Goal: Task Accomplishment & Management: Use online tool/utility

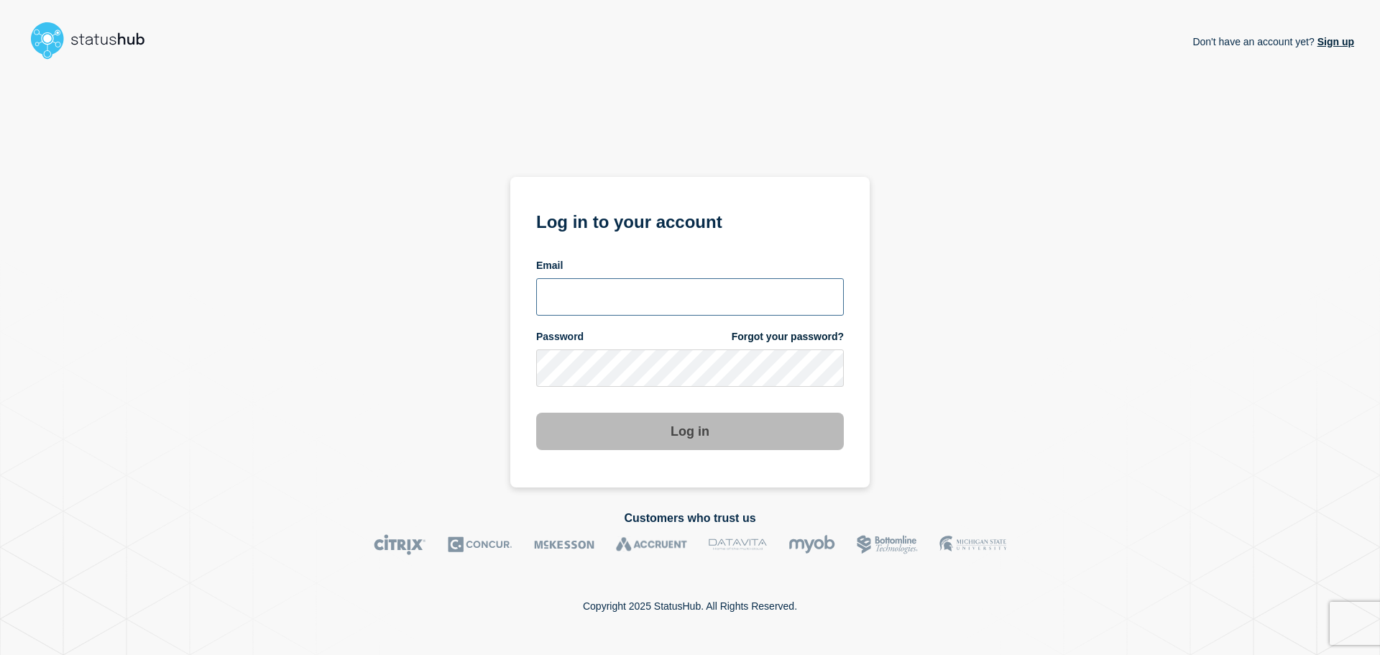
type input "[PERSON_NAME][EMAIL_ADDRESS][PERSON_NAME][DOMAIN_NAME]"
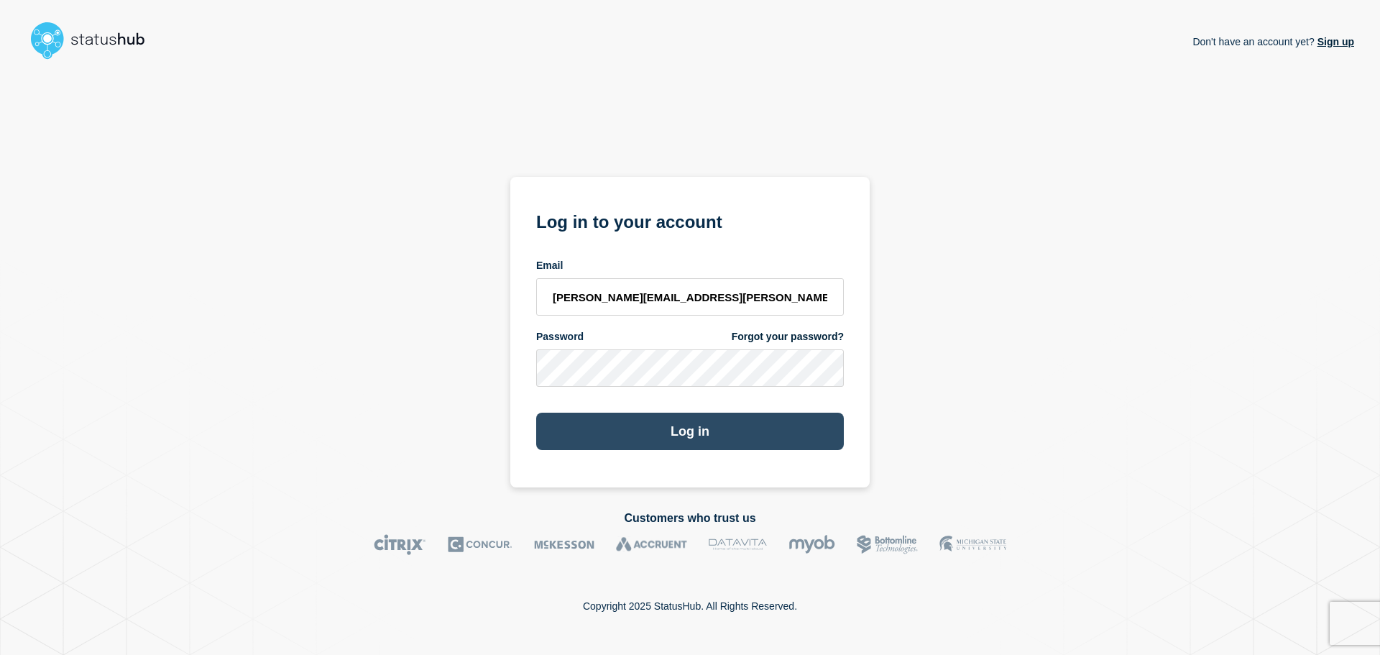
click at [695, 436] on button "Log in" at bounding box center [690, 431] width 308 height 37
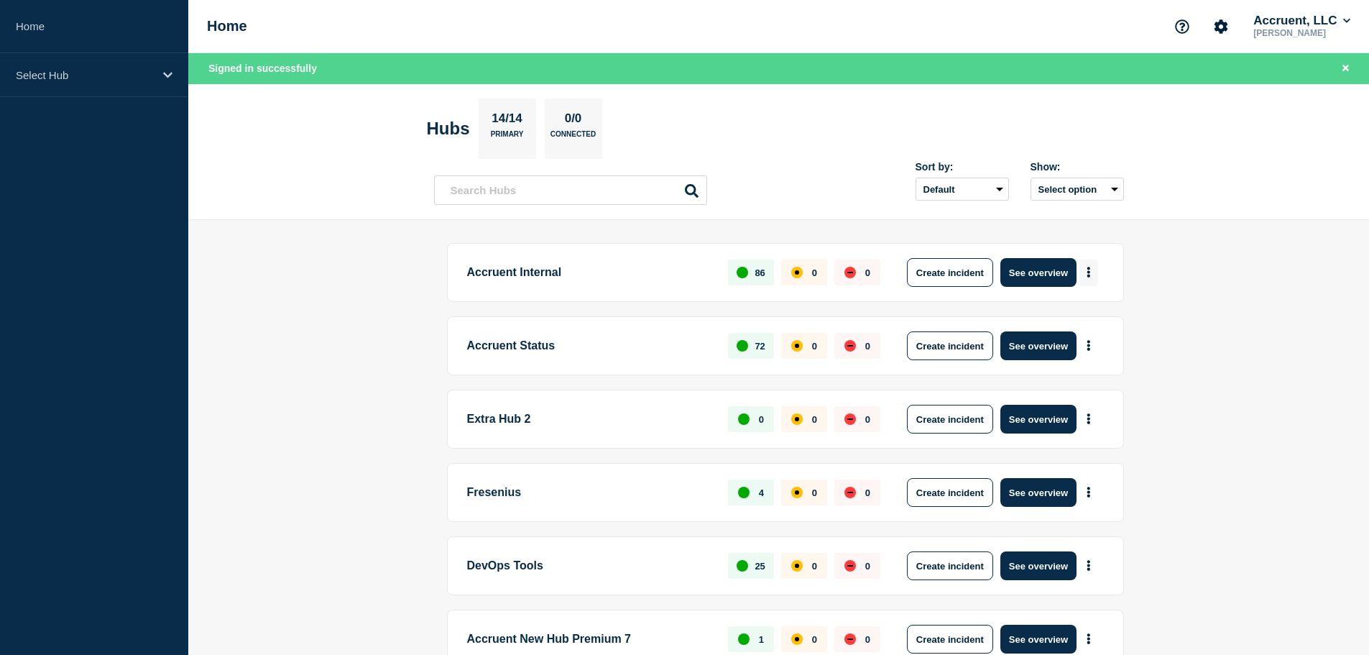
click at [1086, 264] on button "More actions" at bounding box center [1088, 272] width 19 height 27
click at [1073, 312] on button "Create maintenance" at bounding box center [1082, 316] width 97 height 12
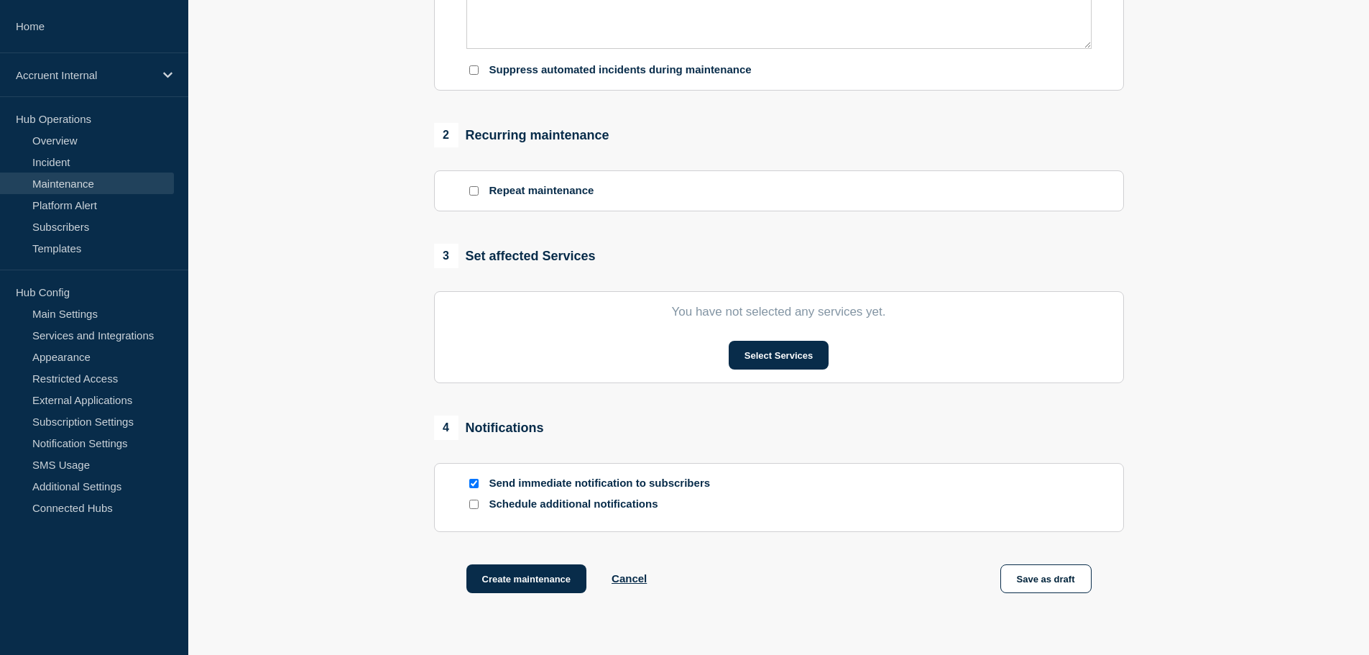
scroll to position [503, 0]
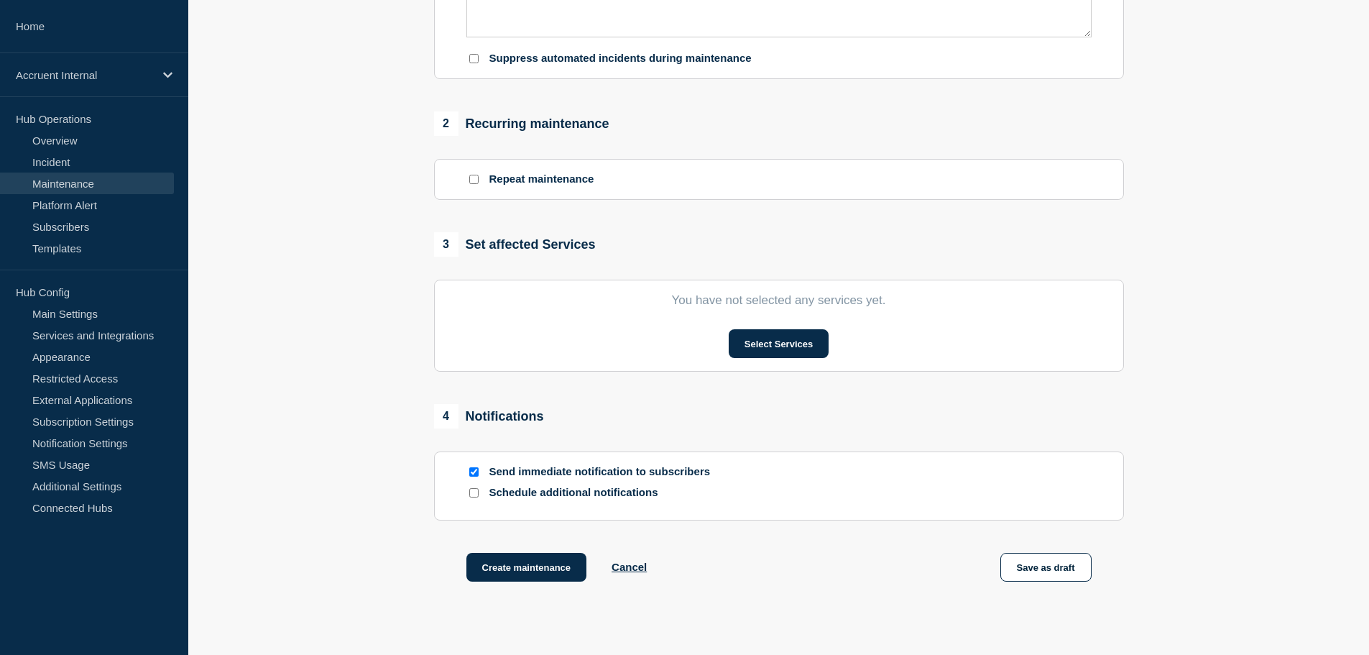
click at [475, 497] on input "Schedule additional notifications" at bounding box center [473, 492] width 9 height 9
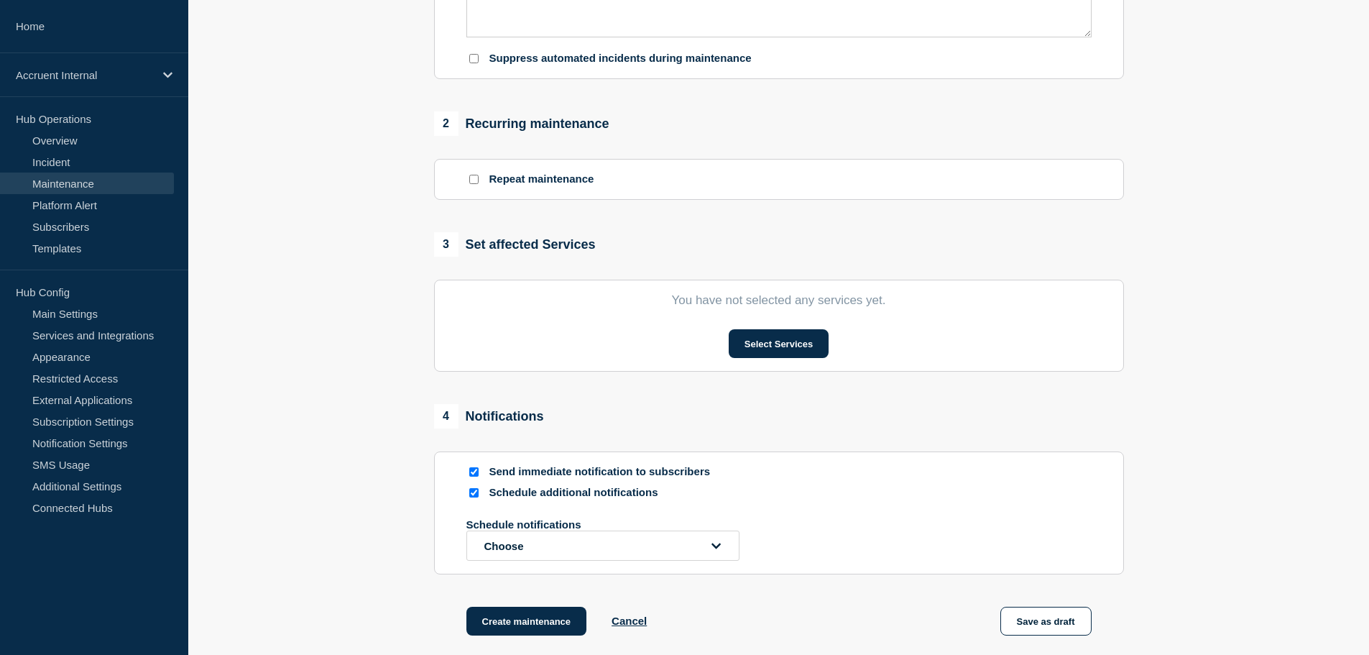
click at [475, 496] on input "Schedule additional notifications" at bounding box center [473, 492] width 9 height 9
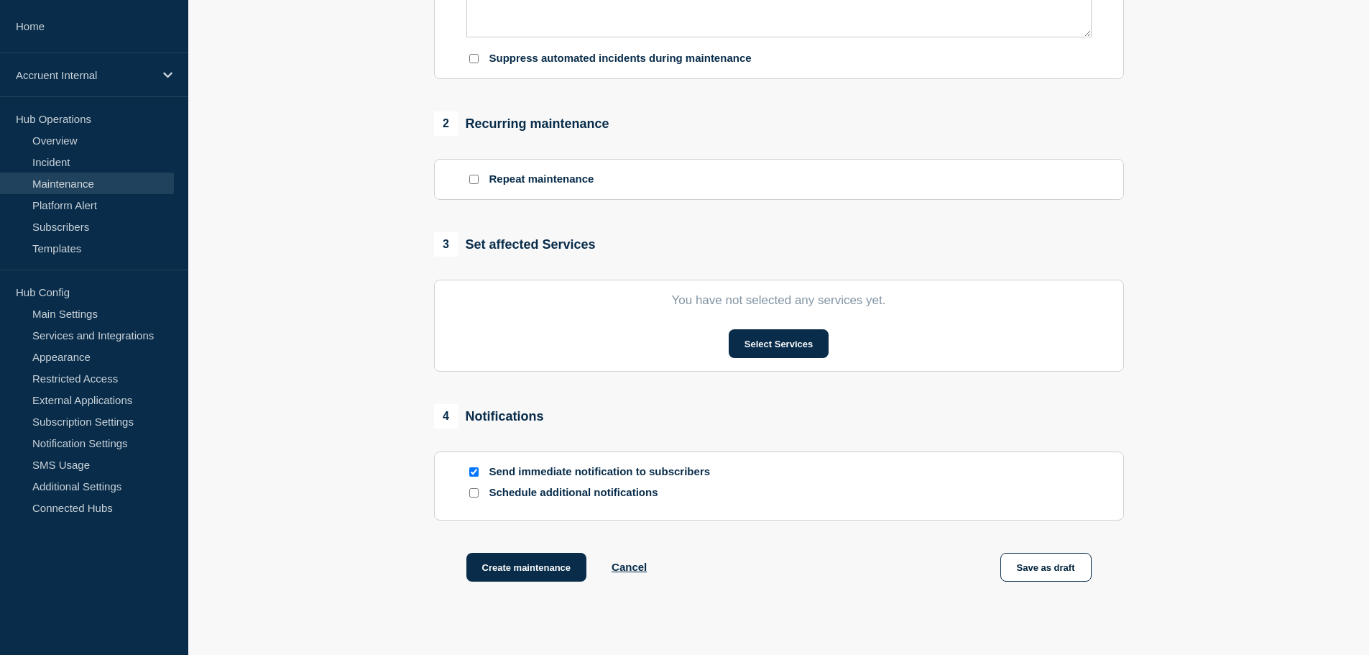
click at [479, 499] on div at bounding box center [473, 493] width 14 height 14
click at [476, 497] on input "Schedule additional notifications" at bounding box center [473, 492] width 9 height 9
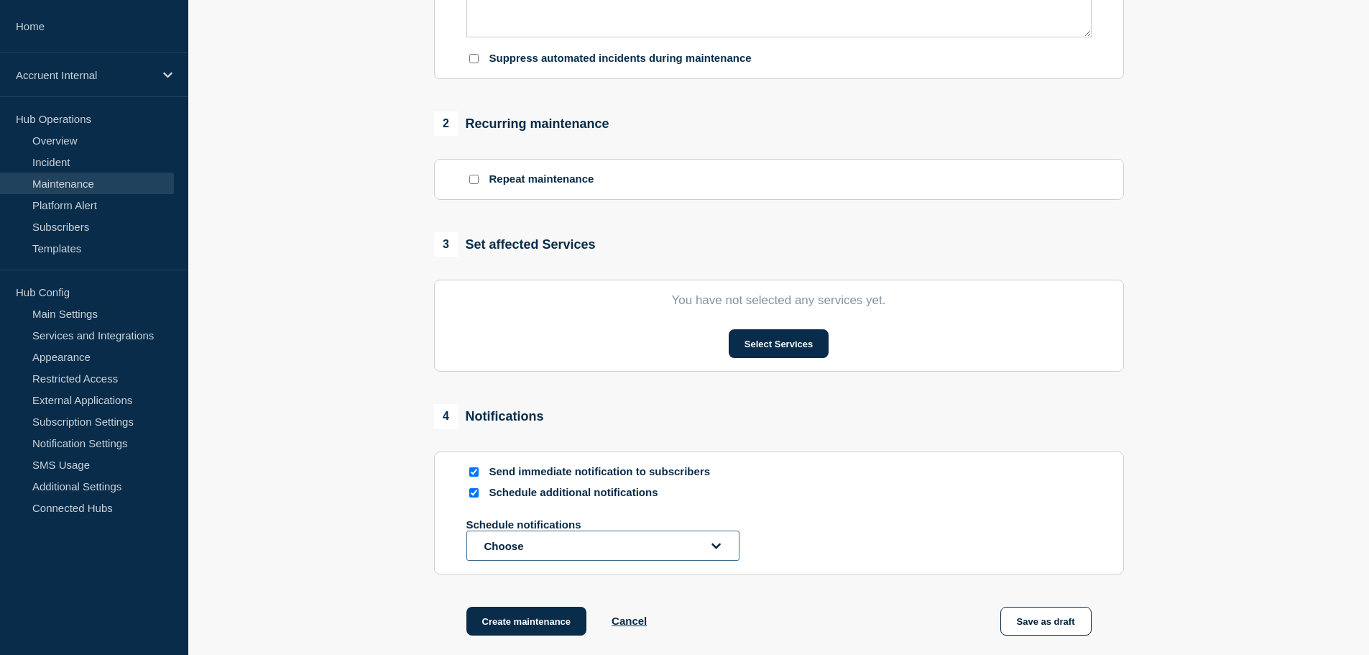
click at [548, 545] on button "Choose" at bounding box center [602, 545] width 273 height 30
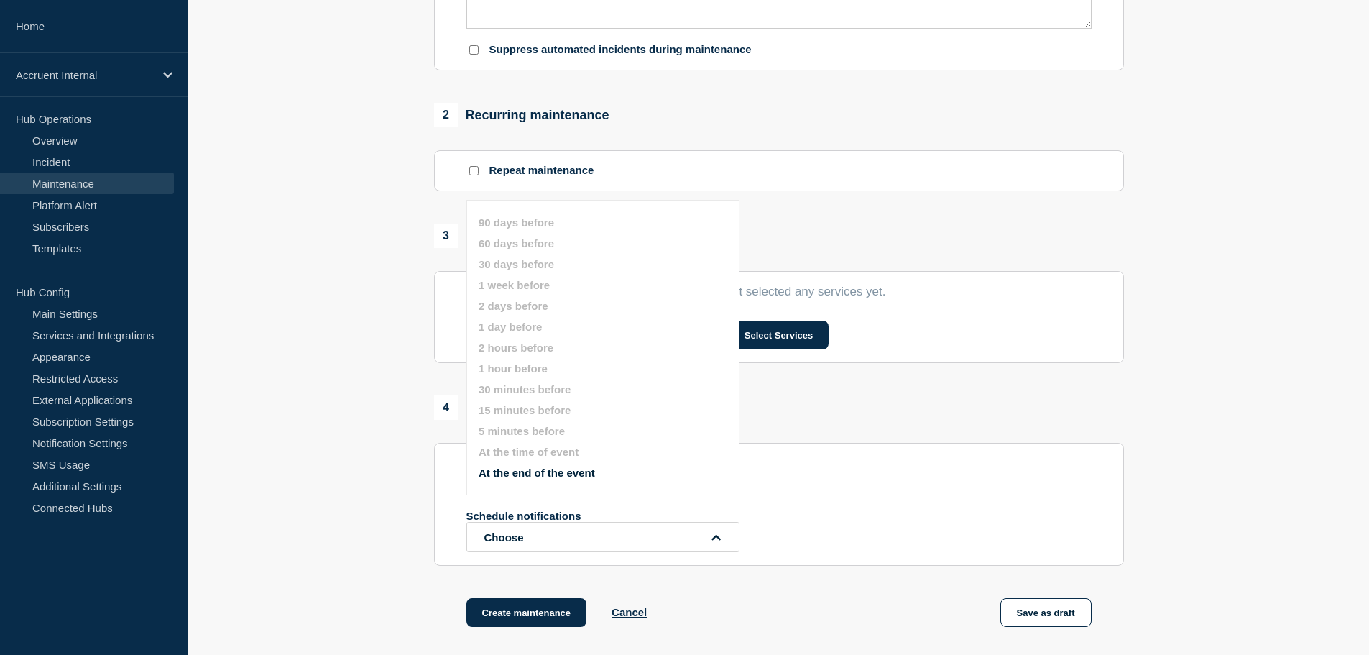
scroll to position [509, 0]
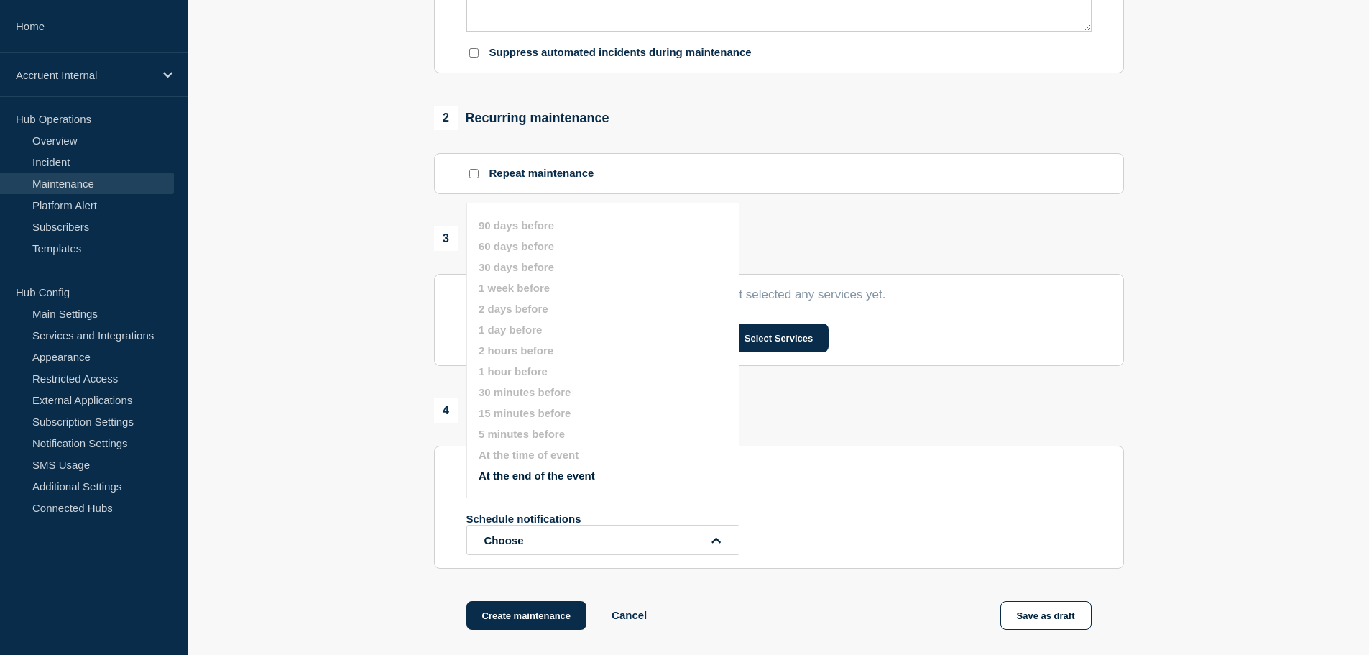
click at [878, 462] on section "Send immediate notification to subscribers Schedule additional notifications Sc…" at bounding box center [779, 507] width 690 height 123
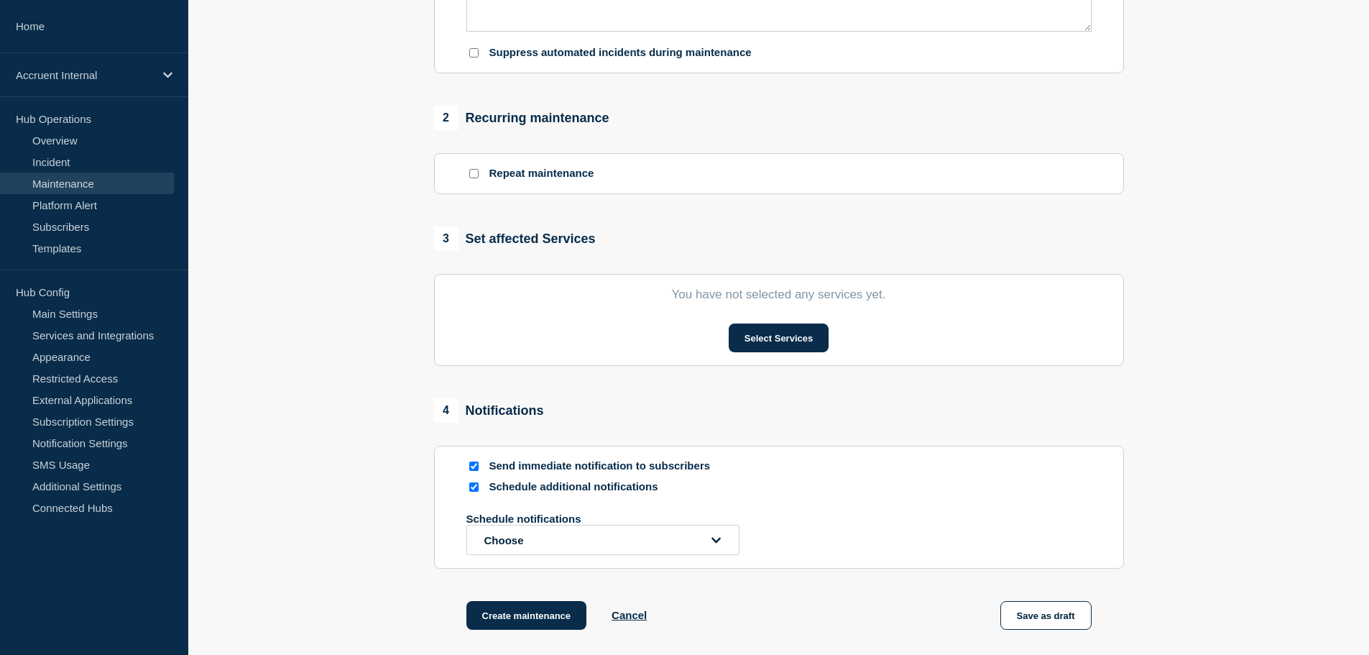
click at [478, 492] on input "Schedule additional notifications" at bounding box center [473, 486] width 9 height 9
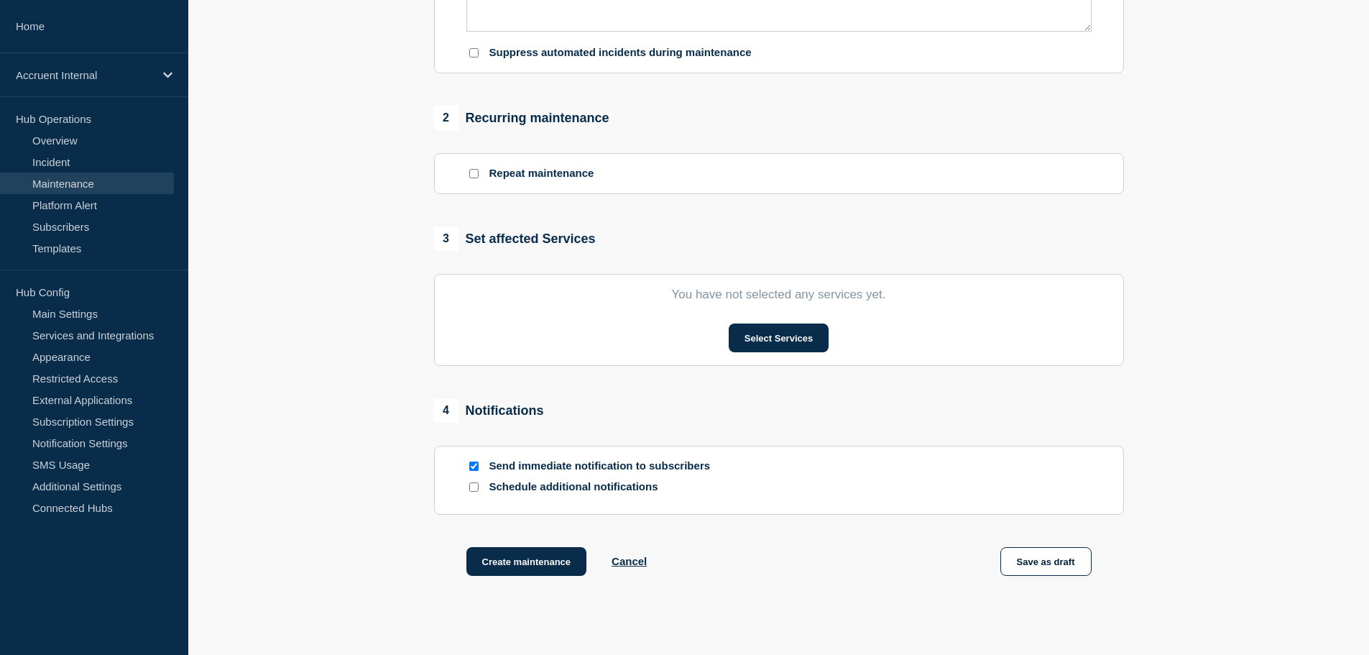
click at [713, 471] on p "Send immediate notification to subscribers" at bounding box center [604, 466] width 230 height 14
click at [471, 488] on input "Schedule additional notifications" at bounding box center [473, 486] width 9 height 9
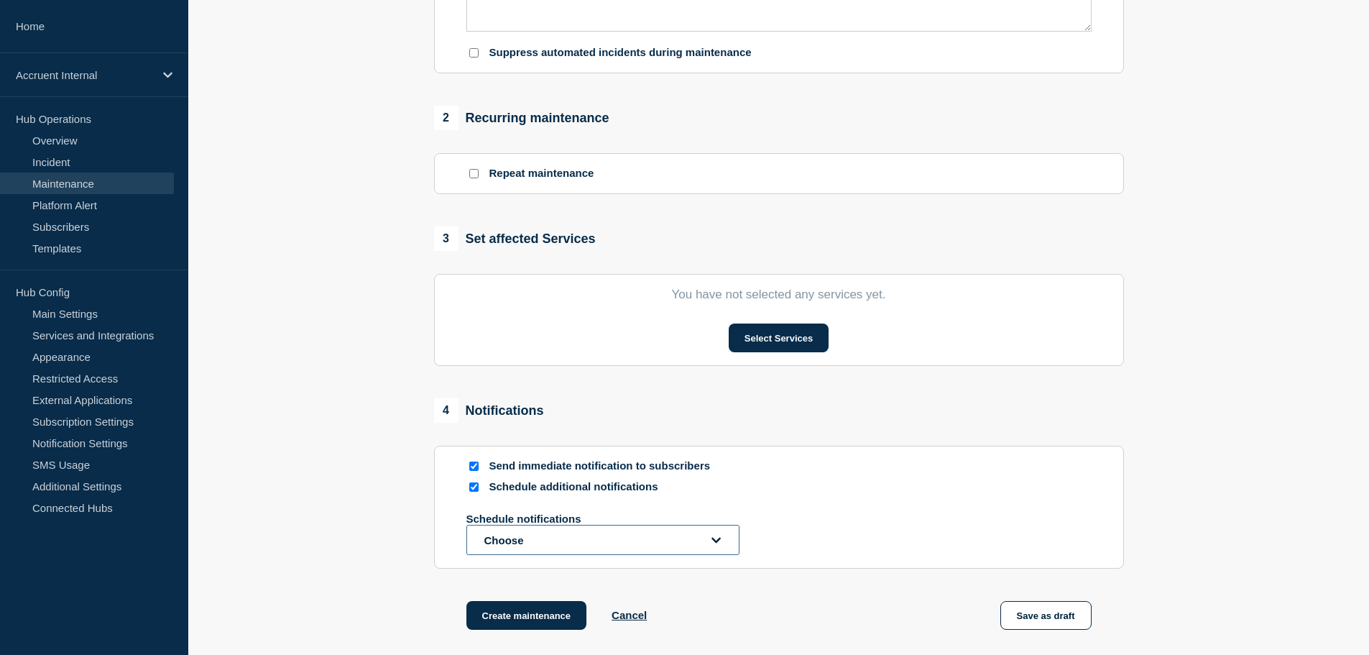
click at [556, 535] on button "Choose" at bounding box center [602, 540] width 273 height 30
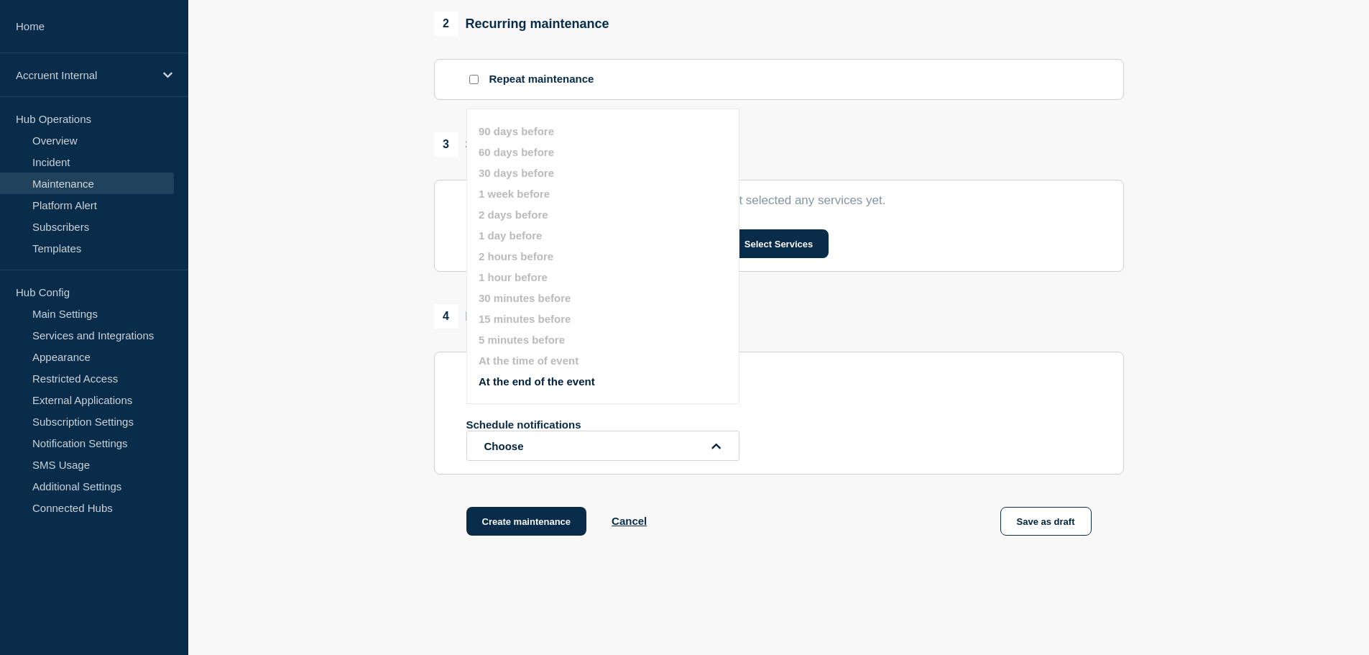
scroll to position [581, 0]
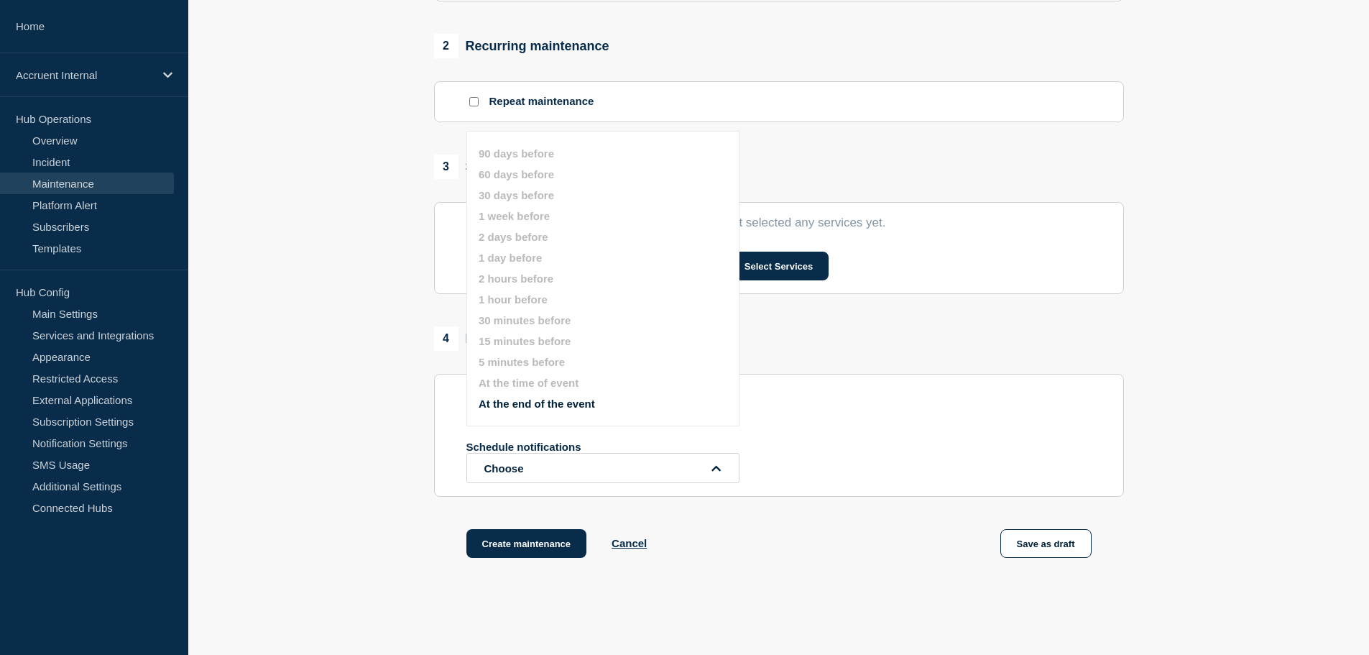
click at [901, 377] on div "4 Notifications Send immediate notification to subscribers Schedule additional …" at bounding box center [779, 411] width 690 height 170
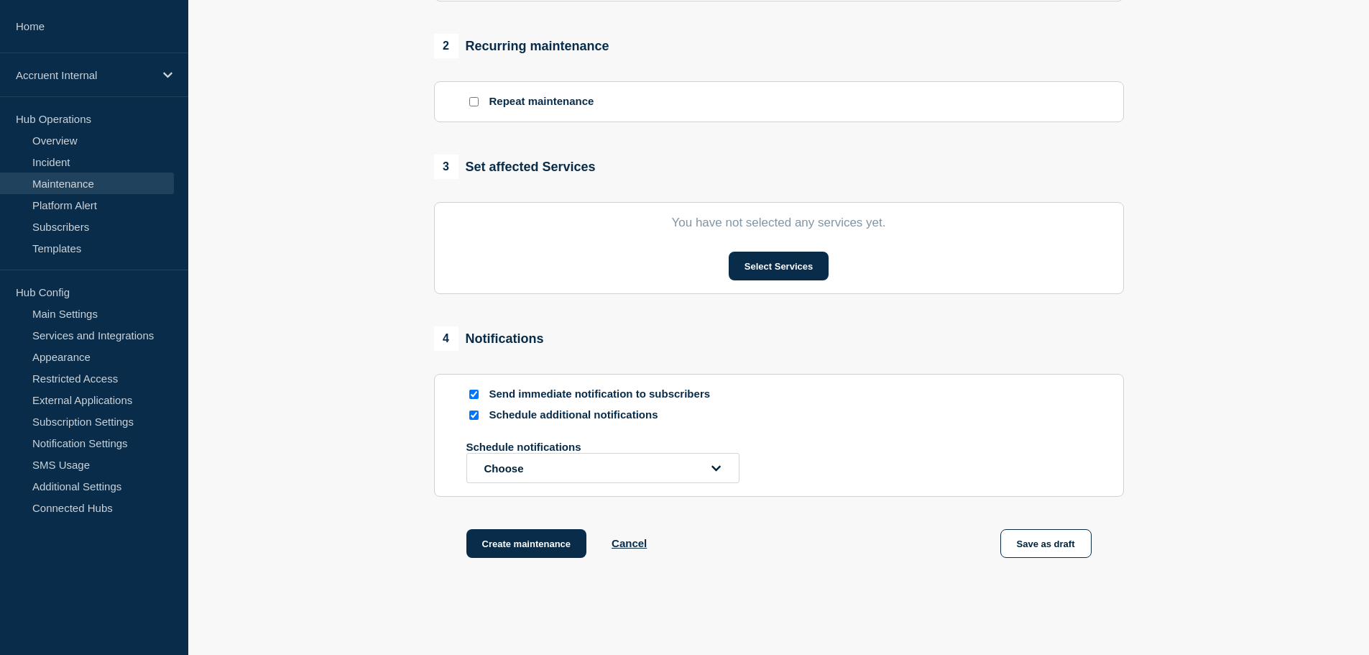
click at [471, 417] on input "Schedule additional notifications" at bounding box center [473, 414] width 9 height 9
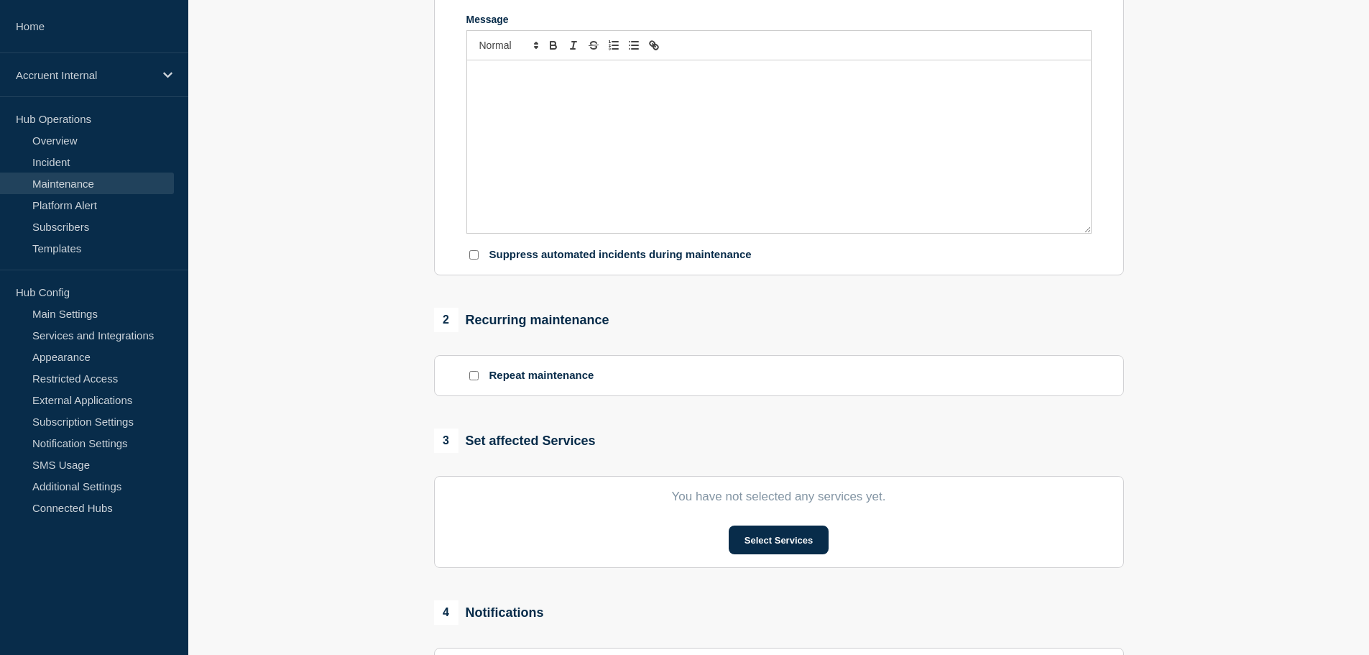
scroll to position [221, 0]
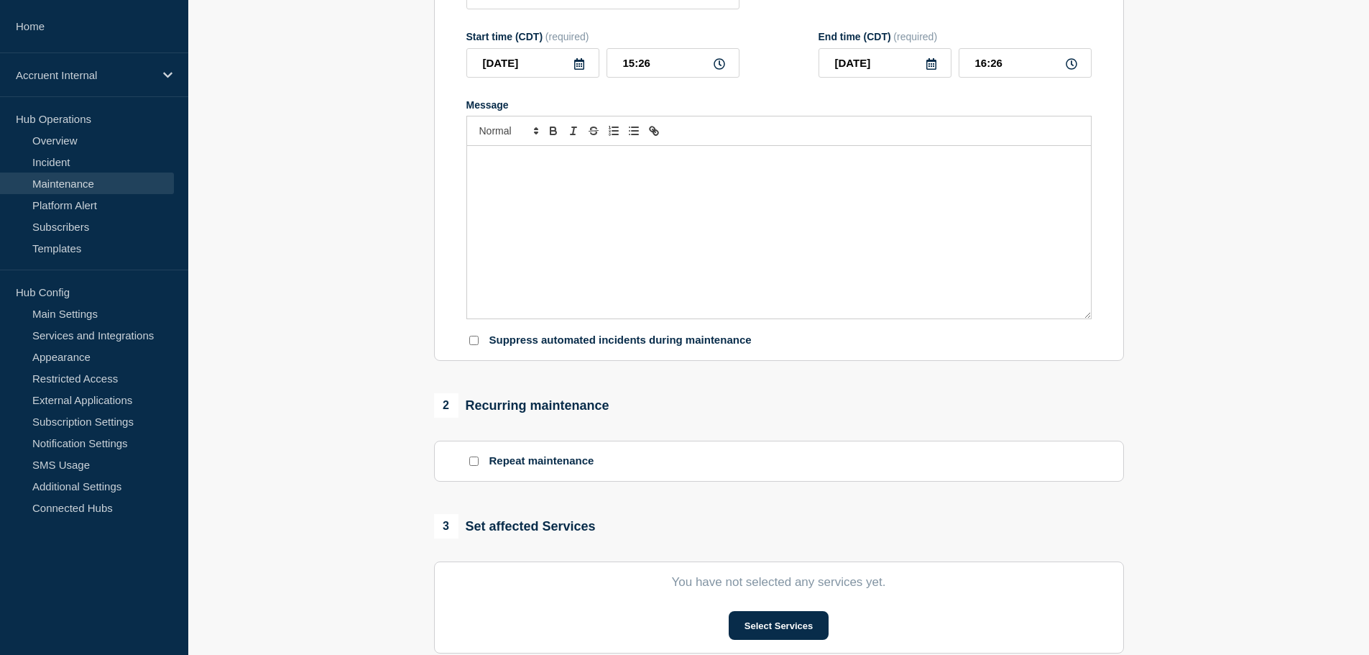
click at [1286, 368] on section "1 Provide details Title (required) Start time (CDT) (required) 2025-09-24 15:26…" at bounding box center [778, 401] width 1181 height 998
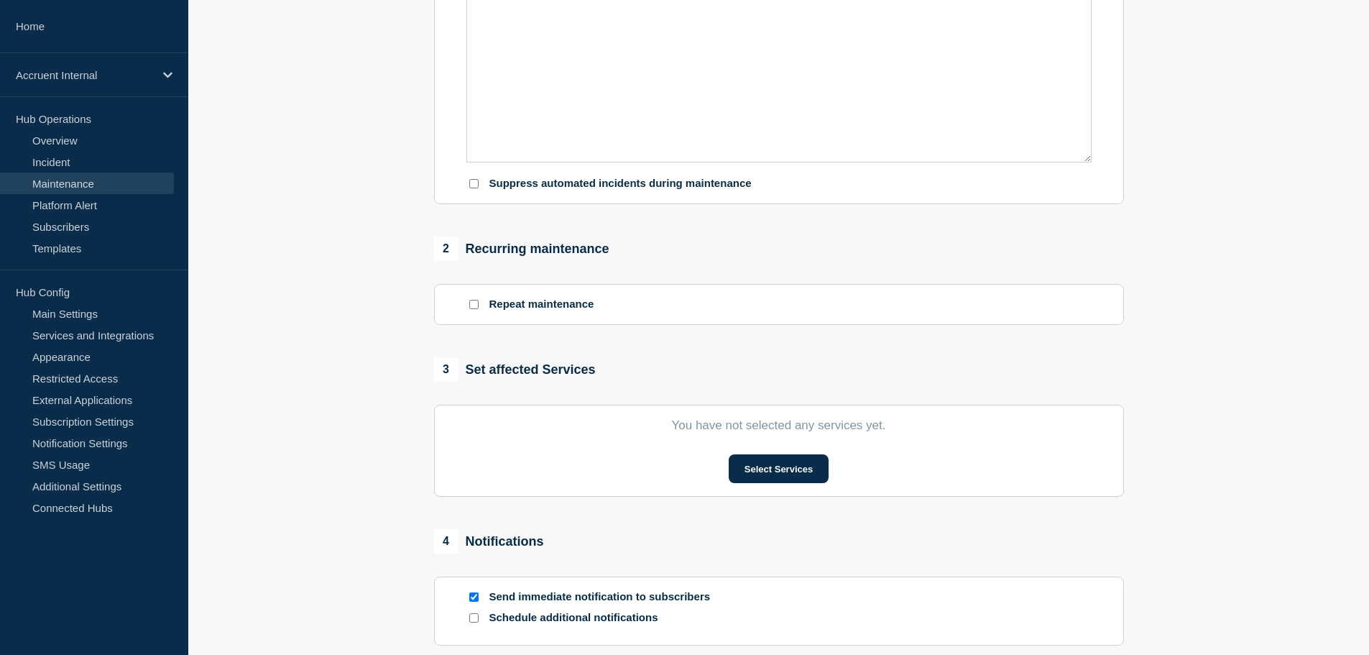
scroll to position [509, 0]
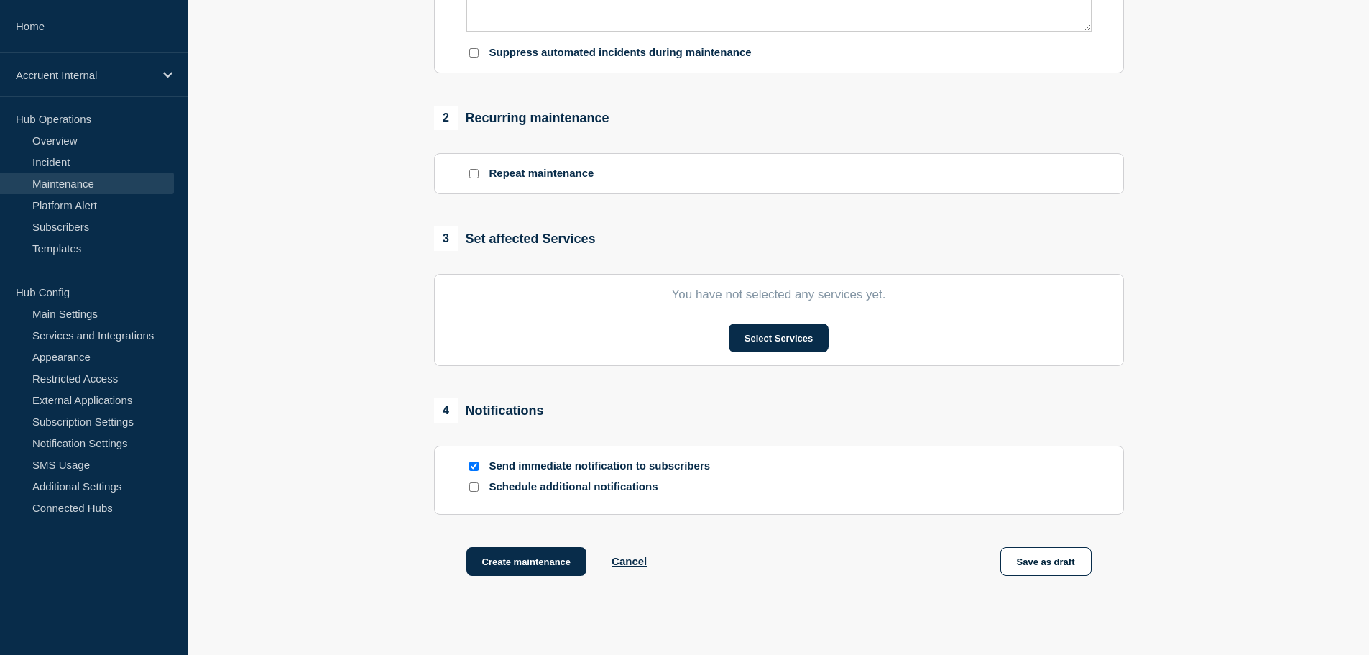
click at [476, 492] on input "Schedule additional notifications" at bounding box center [473, 486] width 9 height 9
checkbox input "true"
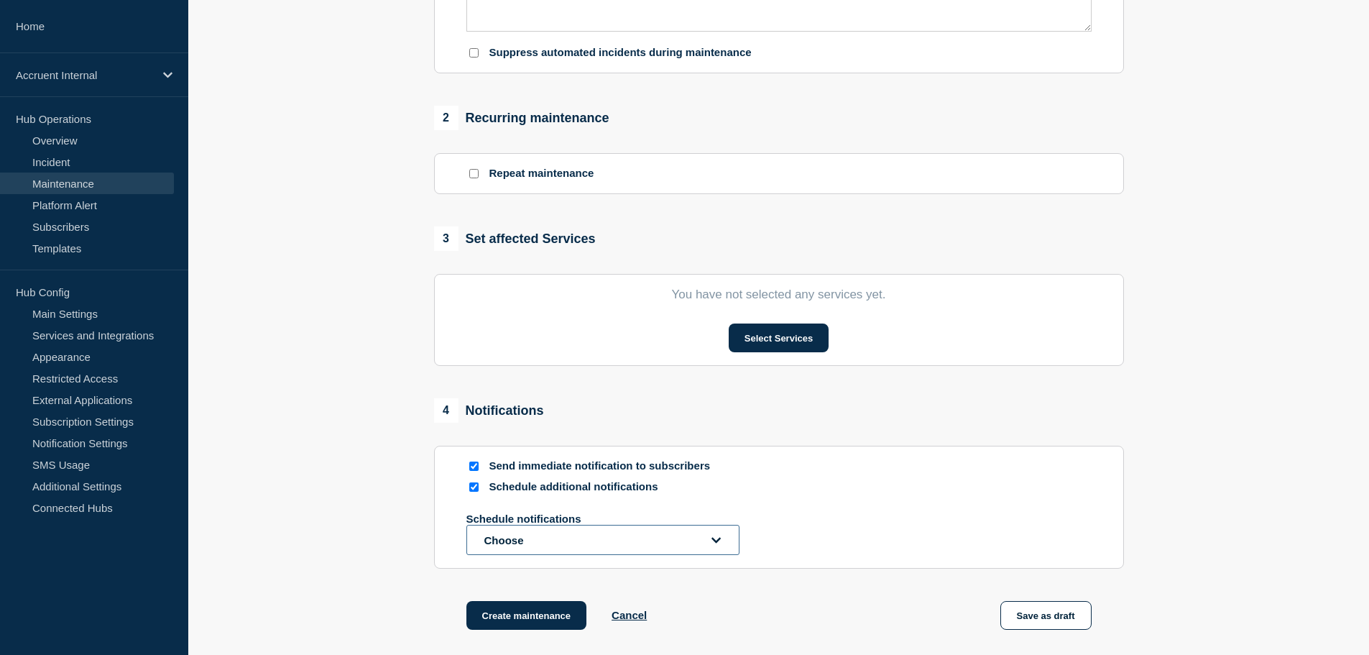
click at [539, 546] on button "Choose" at bounding box center [602, 540] width 273 height 30
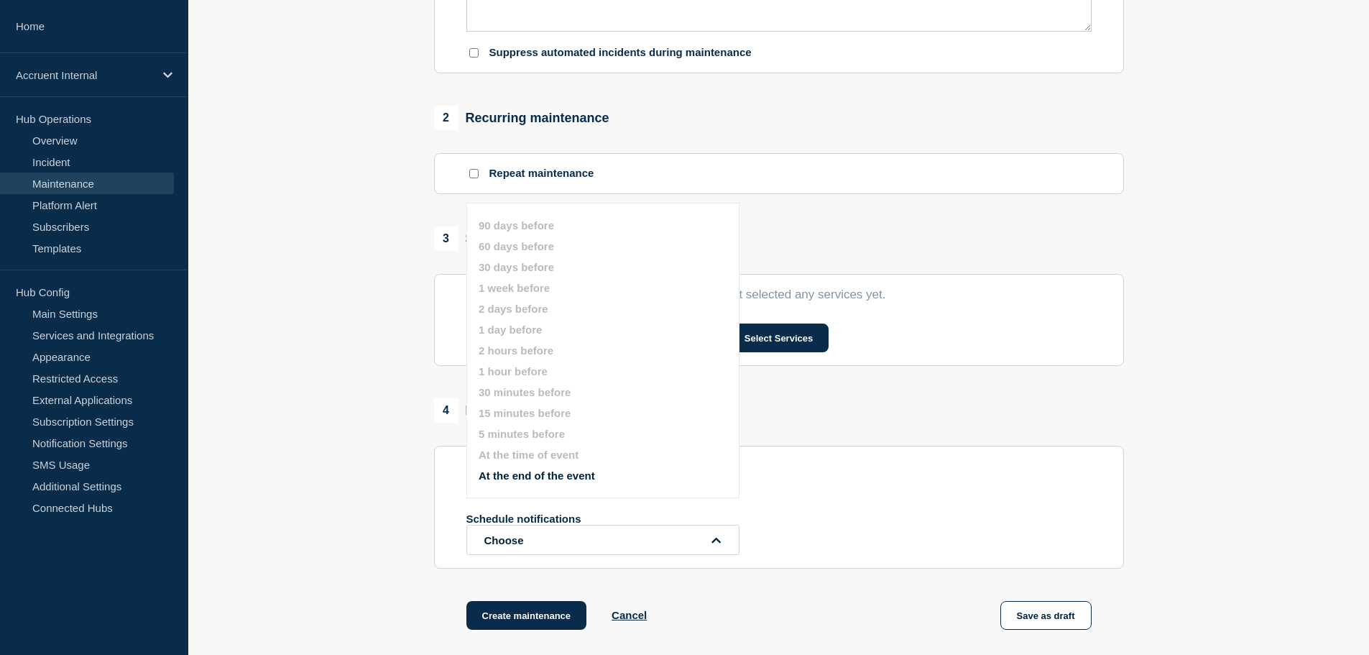
scroll to position [581, 0]
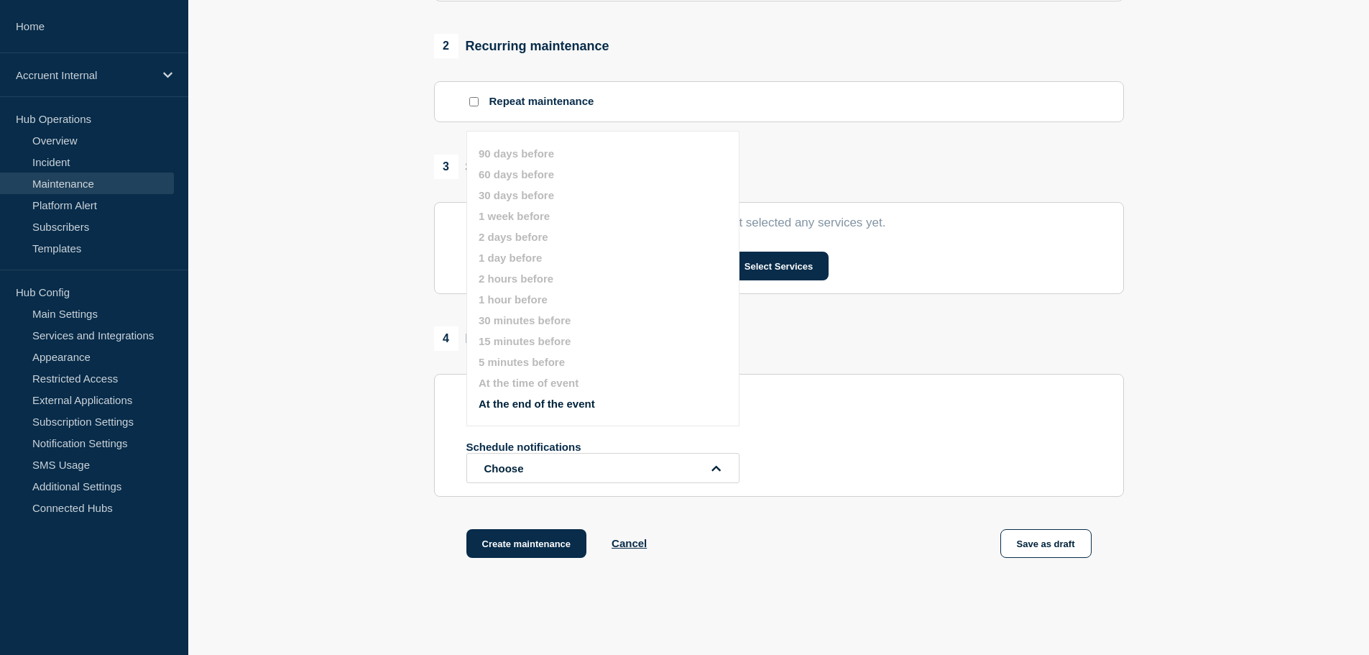
click at [561, 381] on button "At the time of event" at bounding box center [529, 383] width 100 height 12
click at [562, 399] on button "At the end of the event" at bounding box center [537, 403] width 116 height 12
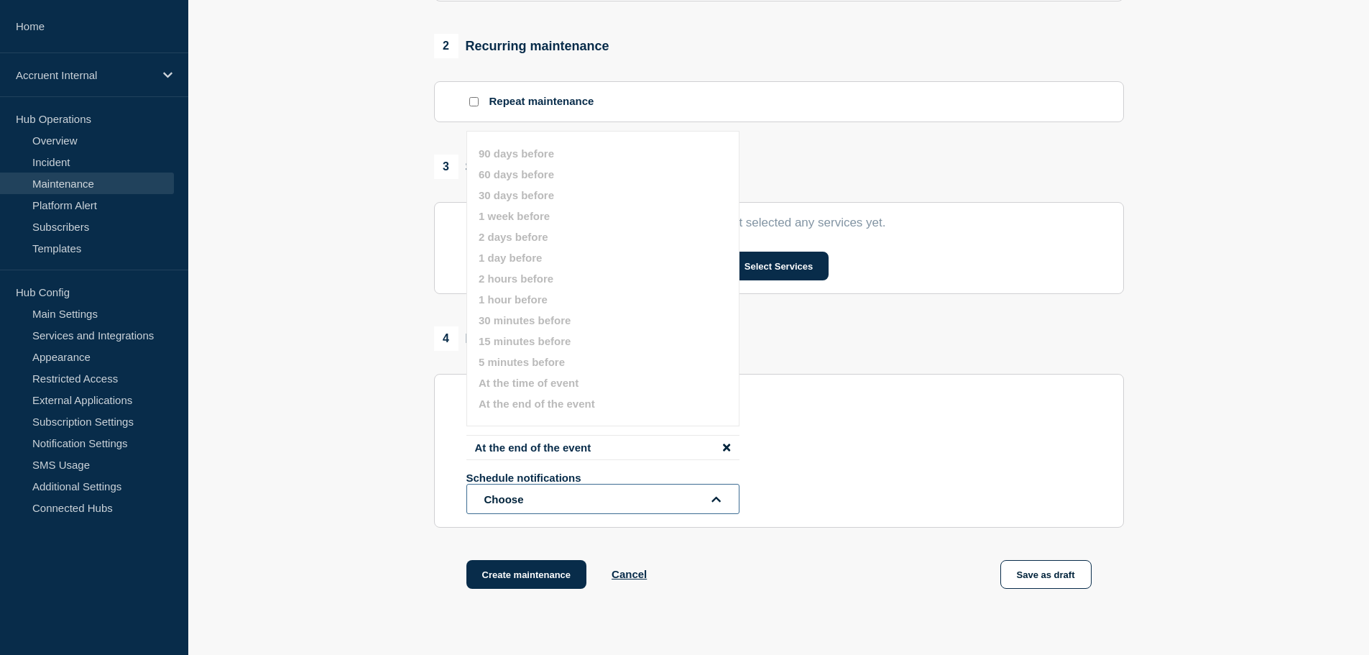
click at [565, 505] on button "Choose" at bounding box center [602, 499] width 273 height 30
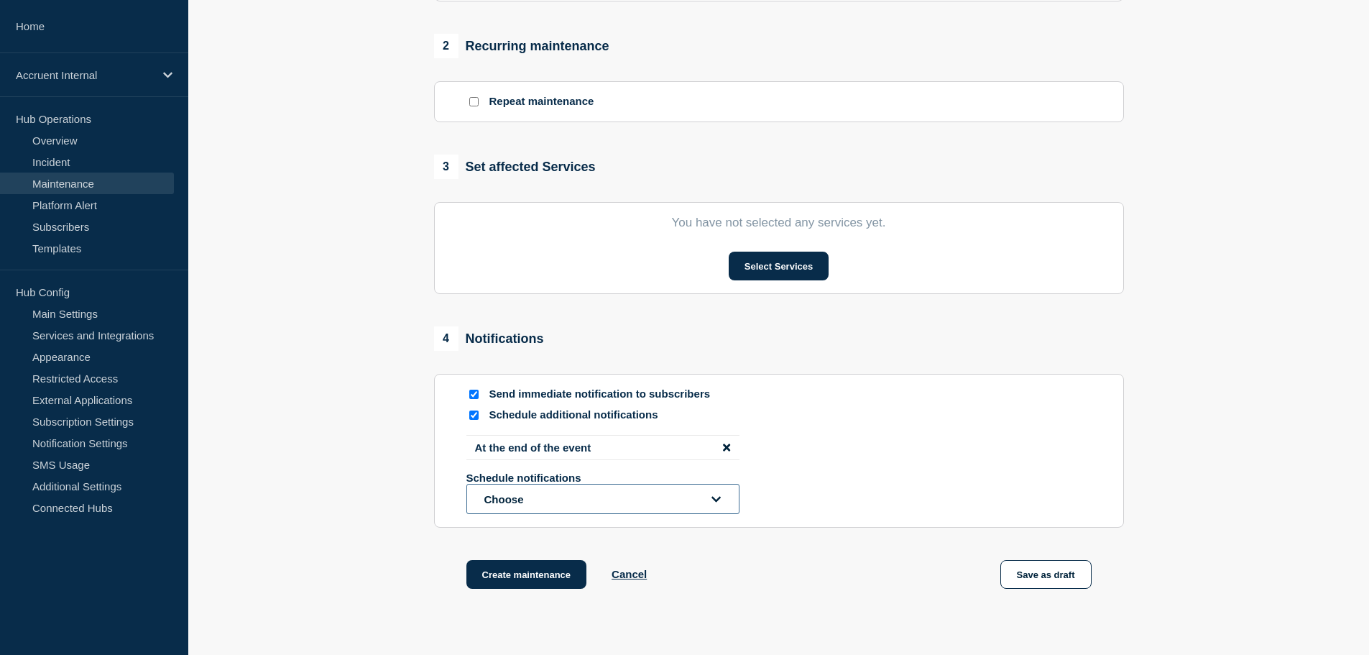
click at [565, 505] on button "Choose" at bounding box center [602, 499] width 273 height 30
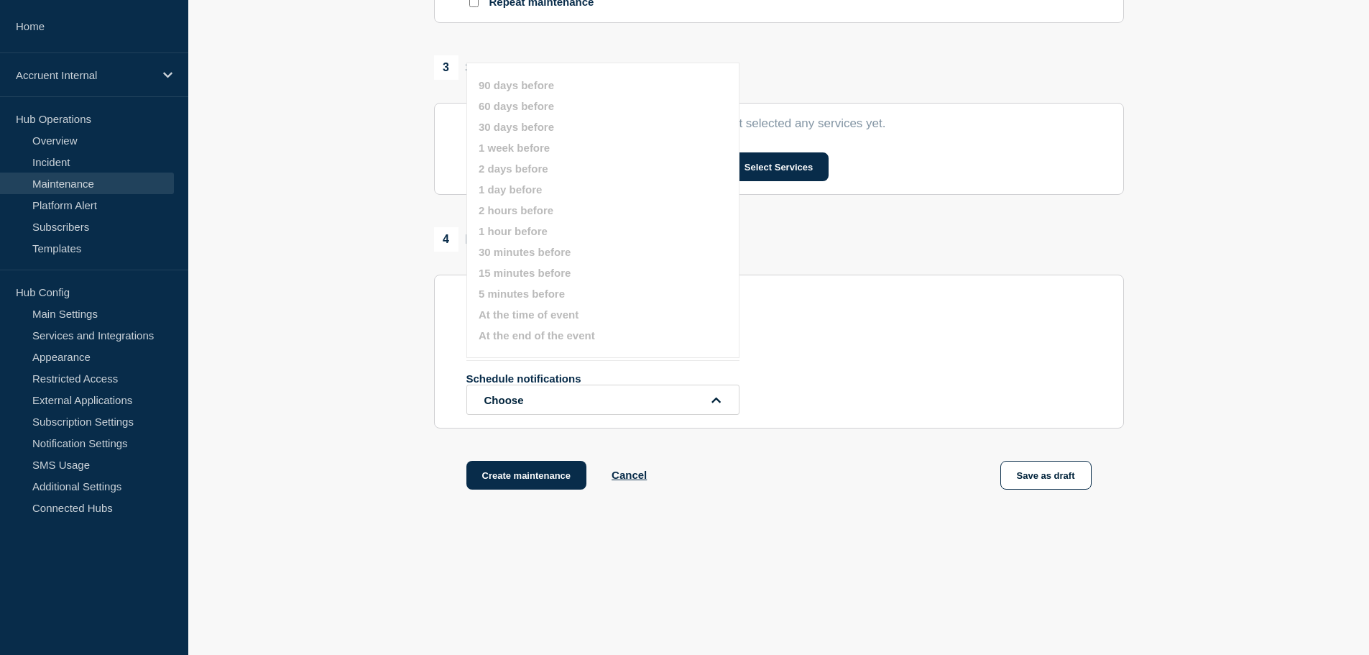
scroll to position [683, 0]
click at [883, 322] on div "Schedule additional notifications" at bounding box center [778, 316] width 625 height 14
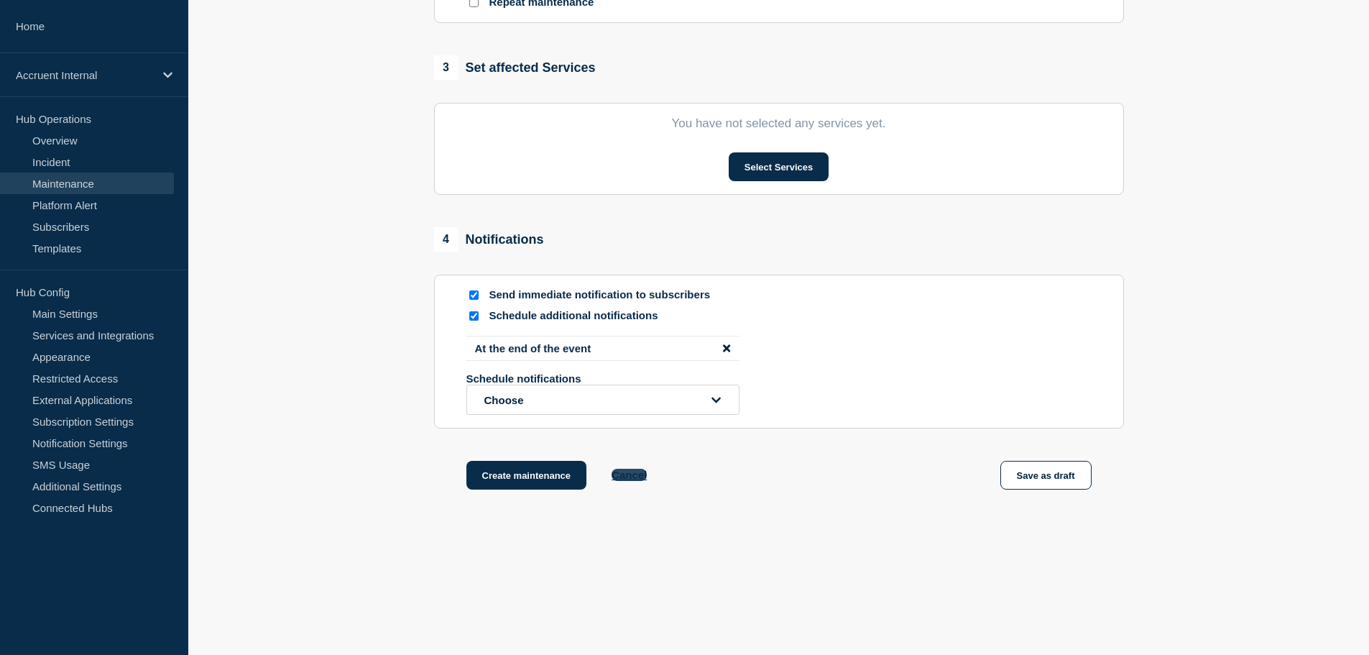
click at [629, 472] on button "Cancel" at bounding box center [629, 475] width 35 height 12
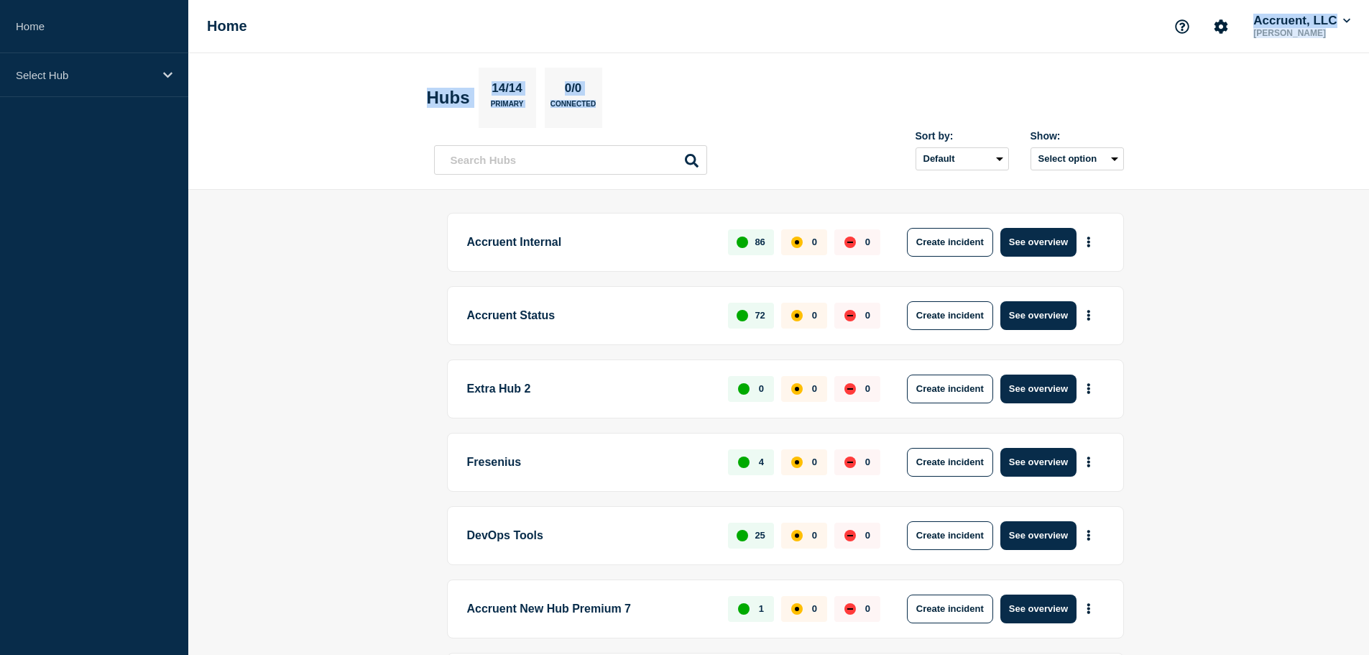
drag, startPoint x: 954, startPoint y: 0, endPoint x: 910, endPoint y: 55, distance: 71.0
click at [911, 55] on div "Home Accruent, LLC Natalia Alimonda Hubs 14/14 Primary 0/0 Connected Sort by: D…" at bounding box center [684, 509] width 1369 height 1019
click at [317, 252] on main "Accruent Internal 86 0 0 Create incident See overview Accruent Status 72 0 0 Cr…" at bounding box center [778, 604] width 1181 height 829
click at [1248, 340] on main "Accruent Internal 86 0 0 Create incident See overview Accruent Status 72 0 0 Cr…" at bounding box center [778, 604] width 1181 height 829
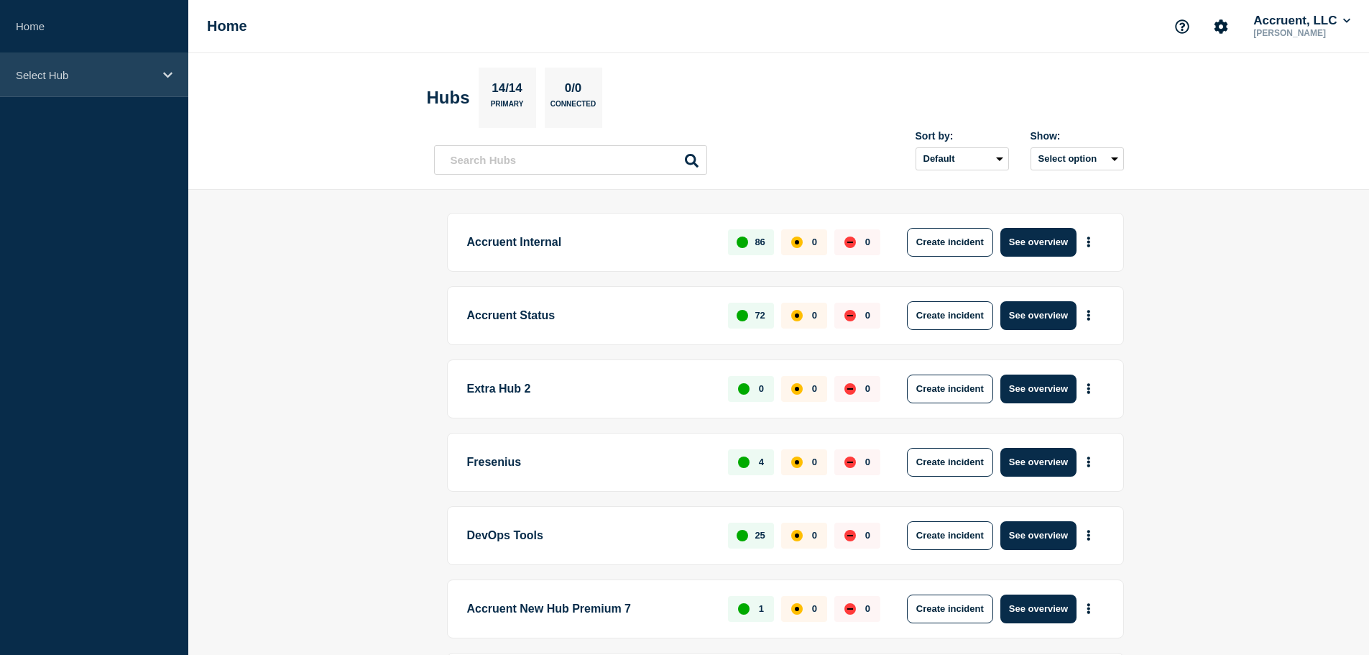
click at [165, 80] on icon at bounding box center [167, 75] width 9 height 11
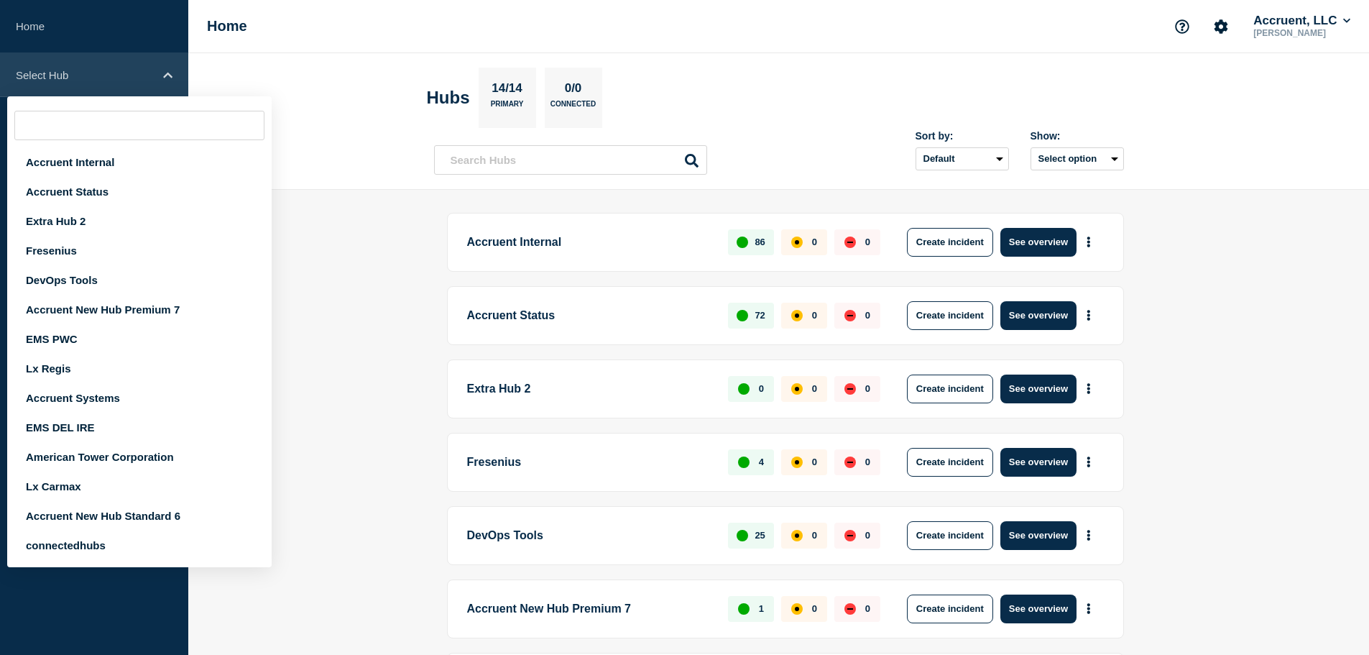
click at [165, 80] on icon at bounding box center [167, 75] width 9 height 11
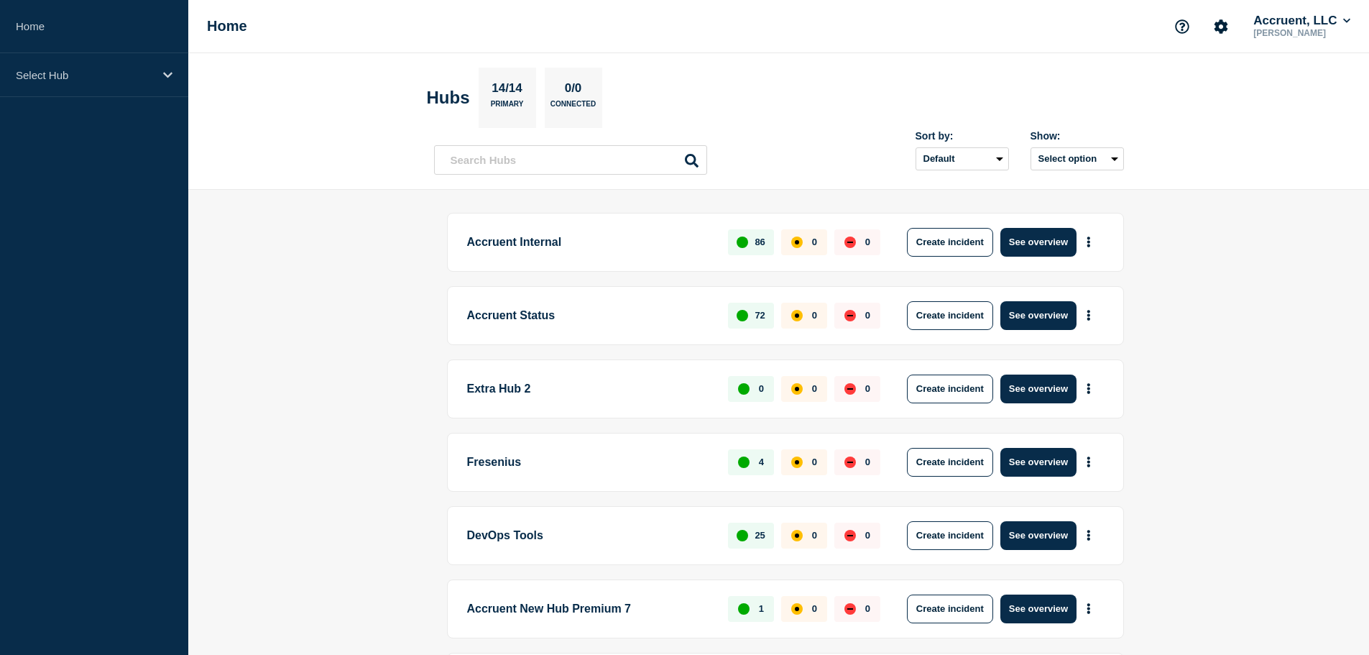
click at [285, 244] on main "Accruent Internal 86 0 0 Create incident See overview Accruent Status 72 0 0 Cr…" at bounding box center [778, 604] width 1181 height 829
click at [1257, 247] on main "Accruent Internal 86 0 0 Create incident See overview Accruent Status 72 0 0 Cr…" at bounding box center [778, 604] width 1181 height 829
click at [1256, 252] on main "Accruent Internal 86 0 0 Create incident See overview Accruent Status 72 0 0 Cr…" at bounding box center [778, 604] width 1181 height 829
